Goal: Task Accomplishment & Management: Use online tool/utility

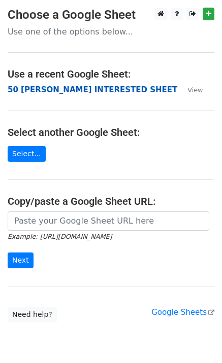
click at [45, 87] on strong "50 [PERSON_NAME] INTERESTED SHEET" at bounding box center [92, 89] width 169 height 9
click at [85, 87] on strong "50 [PERSON_NAME] INTERESTED SHEET" at bounding box center [92, 89] width 169 height 9
click at [84, 87] on strong "50 [PERSON_NAME] INTERESTED SHEET" at bounding box center [92, 89] width 169 height 9
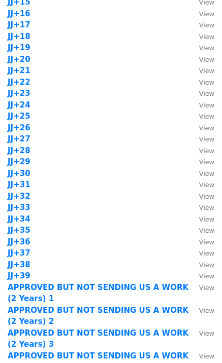
scroll to position [811, 0]
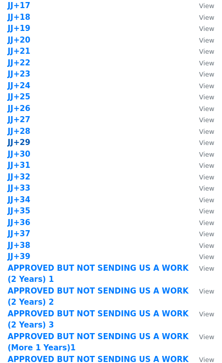
click at [23, 142] on strong "JJ+29" at bounding box center [19, 142] width 23 height 9
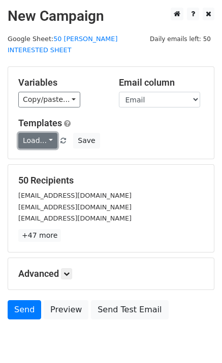
click at [41, 133] on link "Load..." at bounding box center [37, 141] width 39 height 16
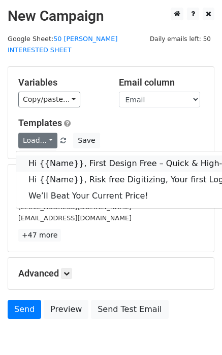
click at [62, 156] on link "Hi {{Name}}, First Design Free – Quick & High-Quality Digitizing!" at bounding box center [161, 164] width 291 height 16
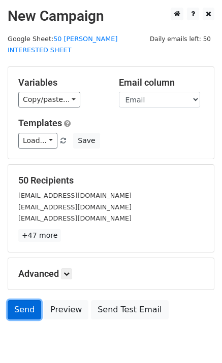
click at [18, 300] on link "Send" at bounding box center [24, 309] width 33 height 19
